Goal: Task Accomplishment & Management: Use online tool/utility

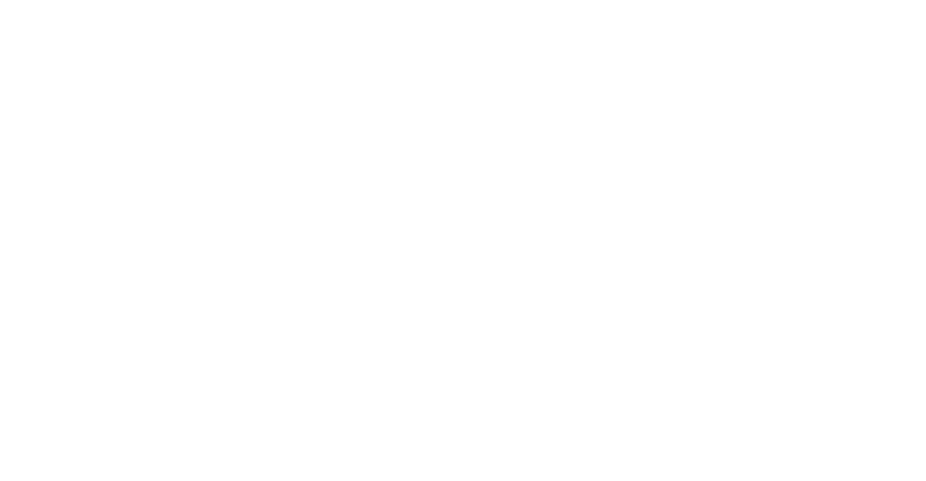
click at [554, 6] on body at bounding box center [463, 6] width 915 height 0
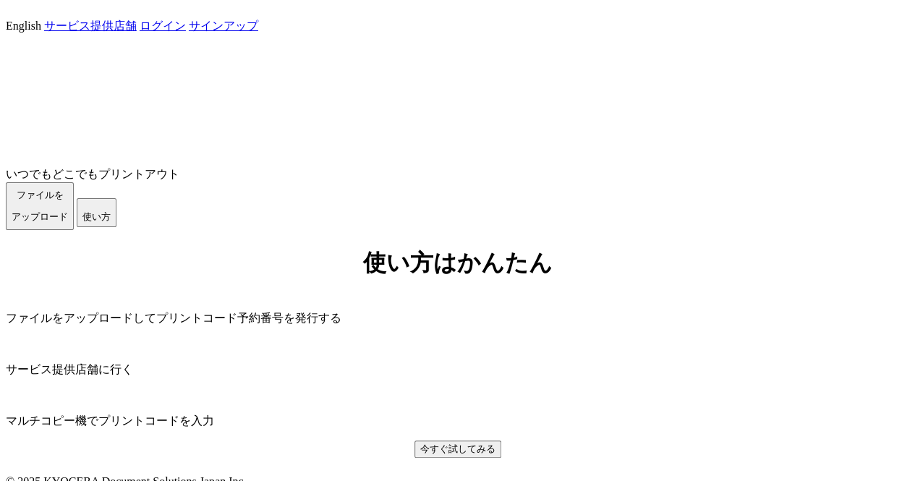
click at [68, 222] on span "ファイルを ​​アップロード" at bounding box center [40, 206] width 56 height 33
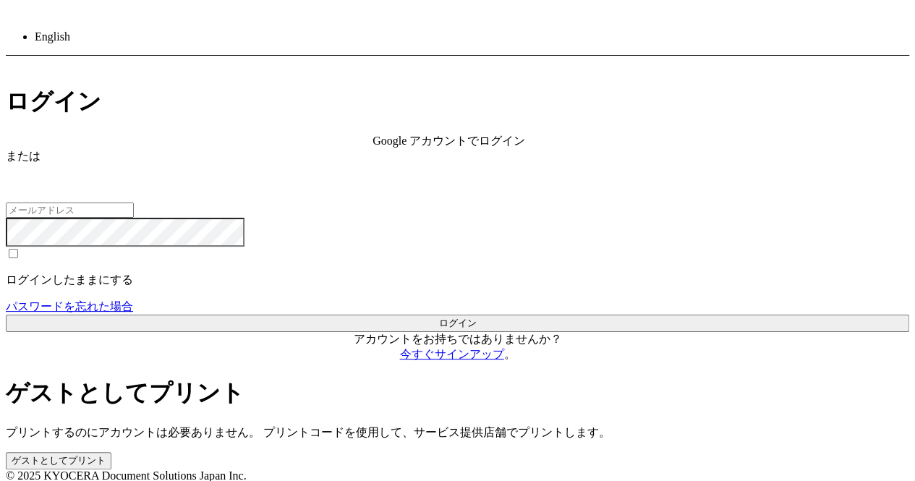
type input "[EMAIL_ADDRESS][DOMAIN_NAME]"
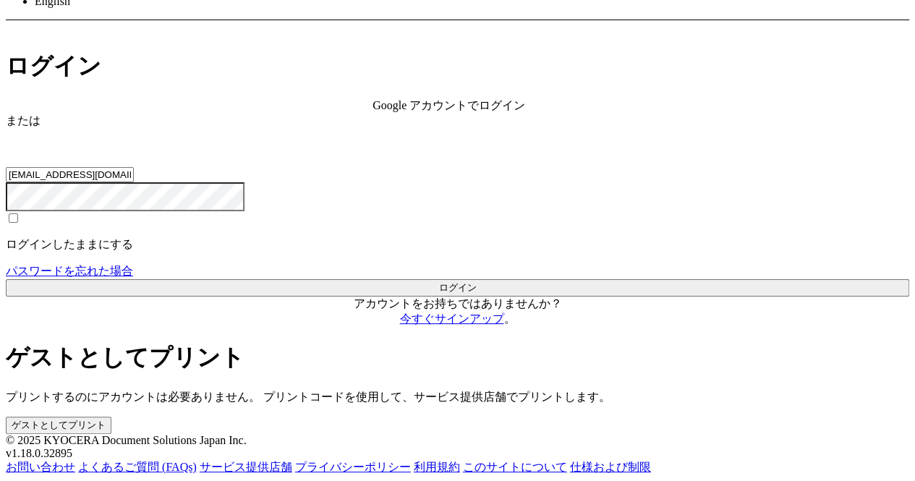
scroll to position [124, 0]
click at [579, 342] on div "ゲストとしてプリント プリントするのにアカウントは必要ありません。 プリントコードを使用して、サービス提供店舗でプリントします。 ゲストとしてプリント" at bounding box center [458, 387] width 904 height 91
click at [111, 417] on button "ゲストとしてプリント" at bounding box center [59, 425] width 106 height 17
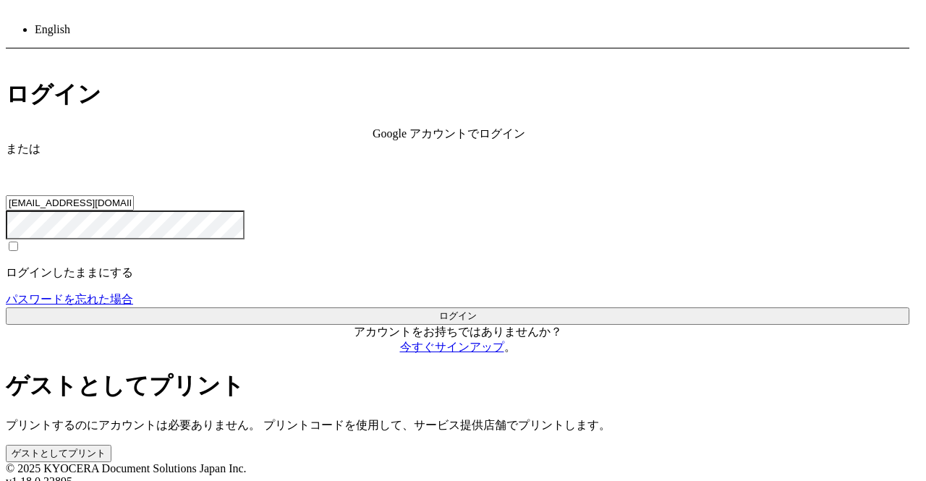
drag, startPoint x: 379, startPoint y: 186, endPoint x: 393, endPoint y: 192, distance: 14.9
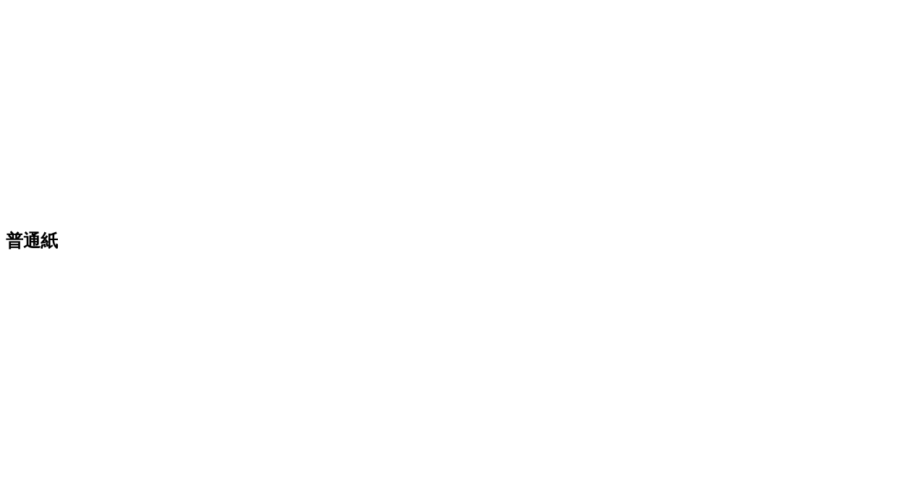
click at [458, 95] on div at bounding box center [458, 88] width 0 height 13
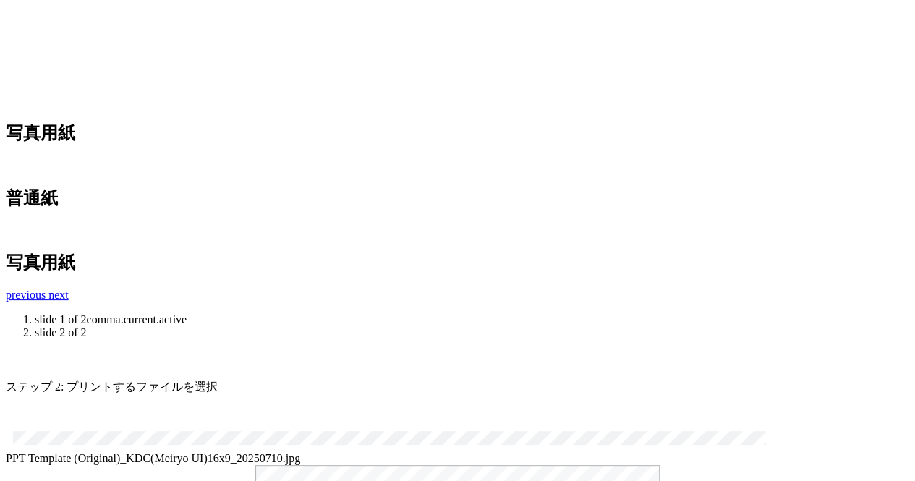
scroll to position [559, 0]
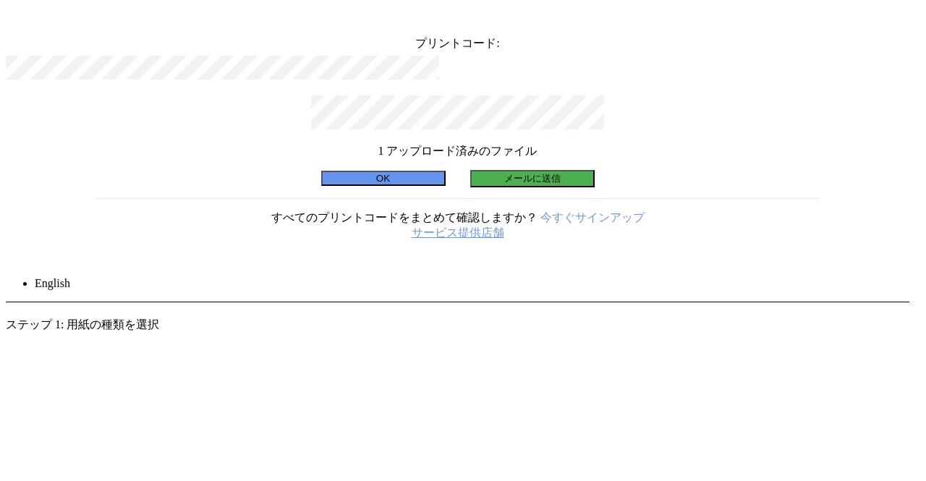
click at [898, 17] on icon at bounding box center [898, 17] width 0 height 0
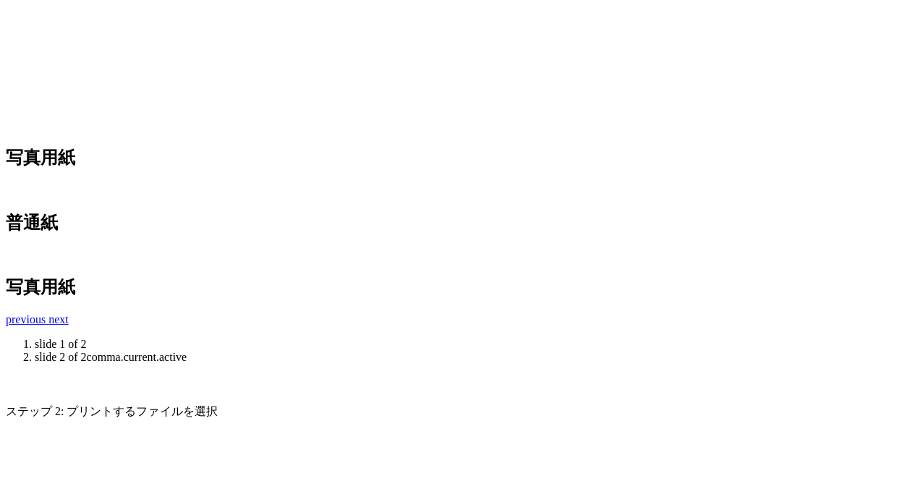
scroll to position [435, 0]
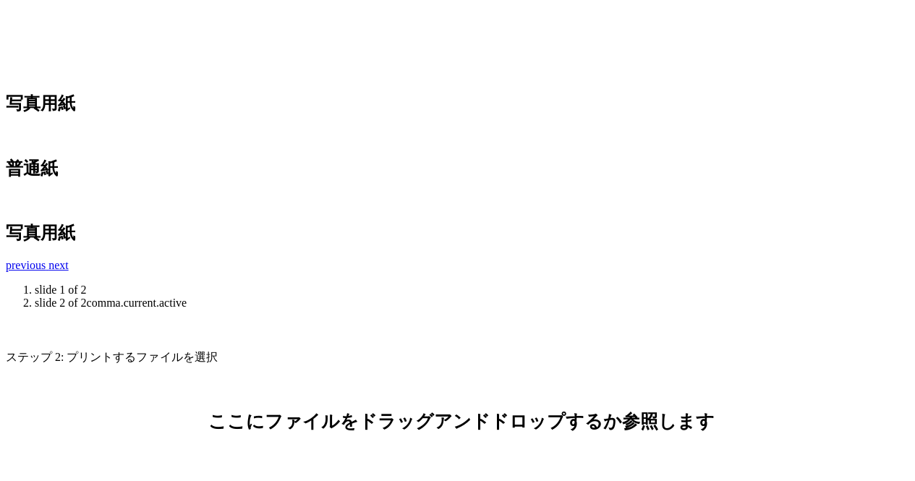
scroll to position [546, 0]
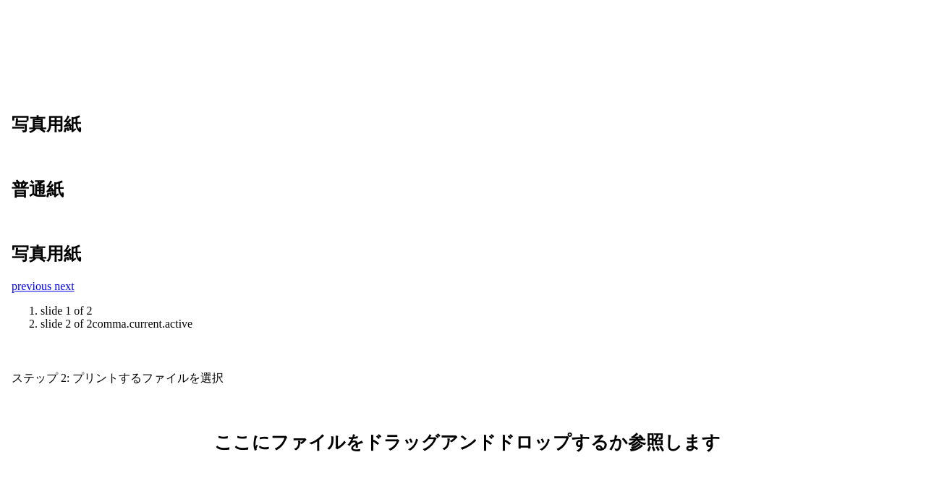
scroll to position [0, 0]
